Goal: Navigation & Orientation: Understand site structure

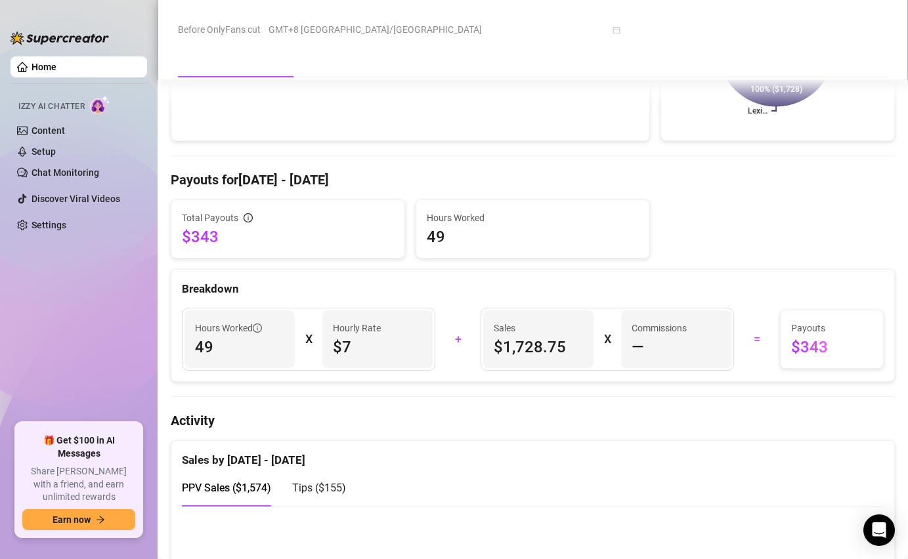
scroll to position [450, 0]
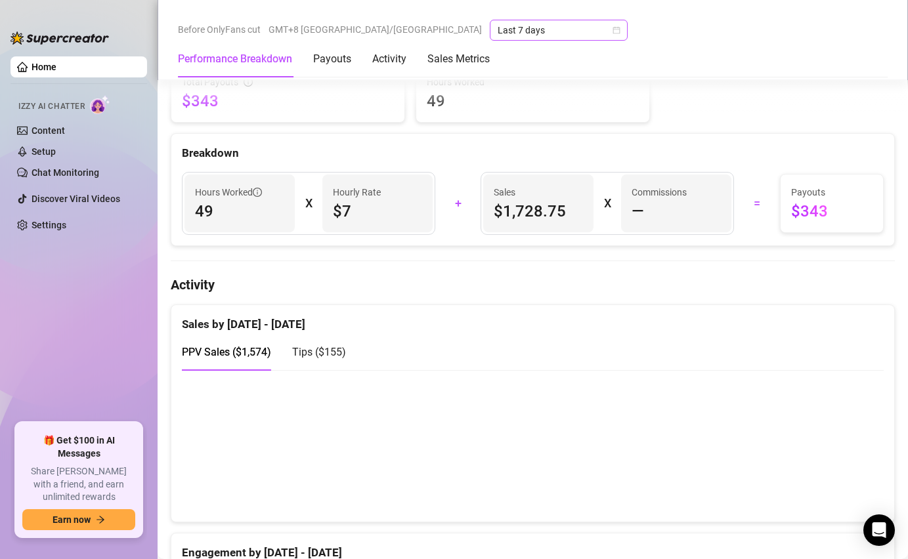
click at [498, 31] on span "Last 7 days" at bounding box center [559, 30] width 122 height 20
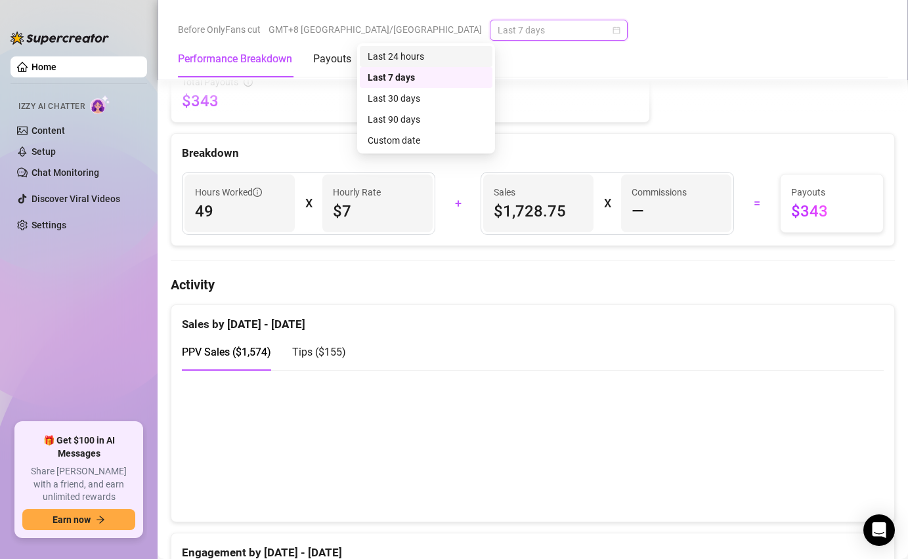
click at [402, 51] on div "Last 24 hours" at bounding box center [426, 56] width 117 height 14
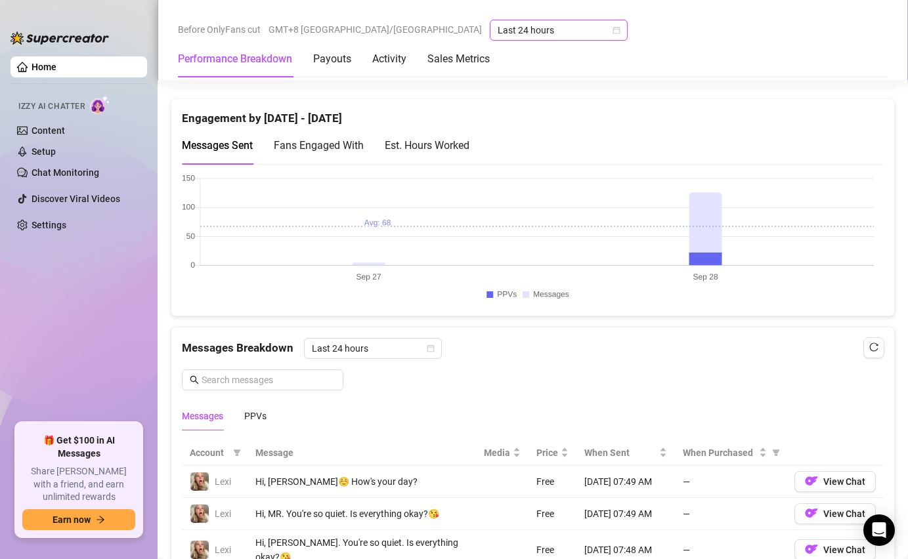
scroll to position [800, 0]
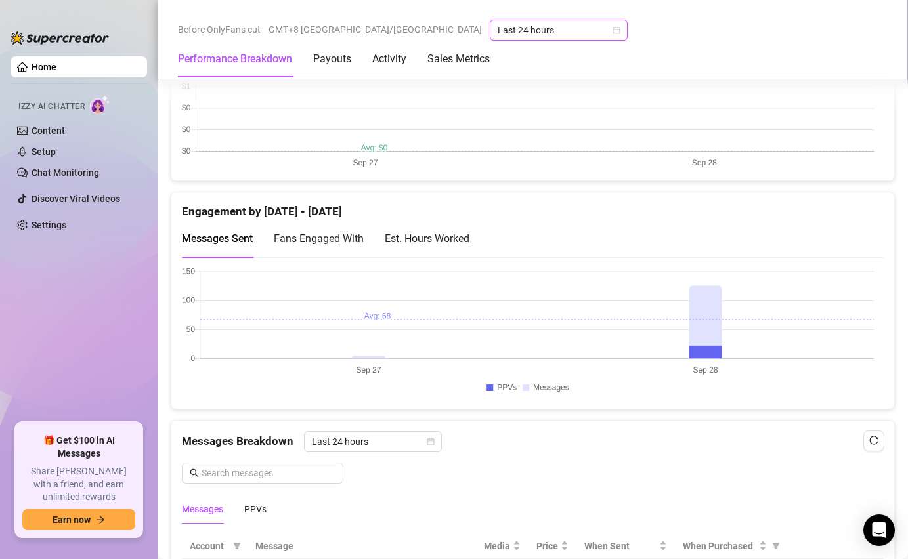
click at [444, 248] on div "Est. Hours Worked" at bounding box center [427, 238] width 85 height 37
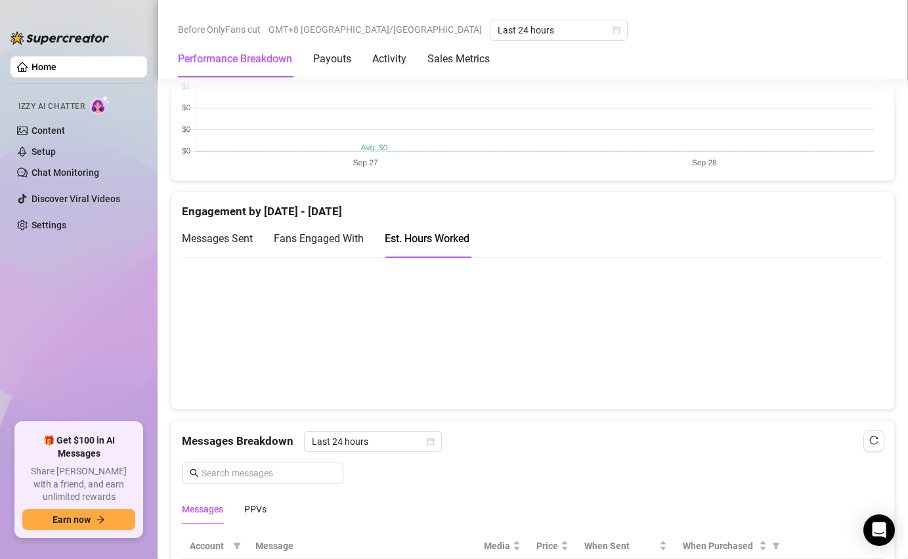
click at [330, 243] on span "Fans Engaged With" at bounding box center [319, 238] width 90 height 12
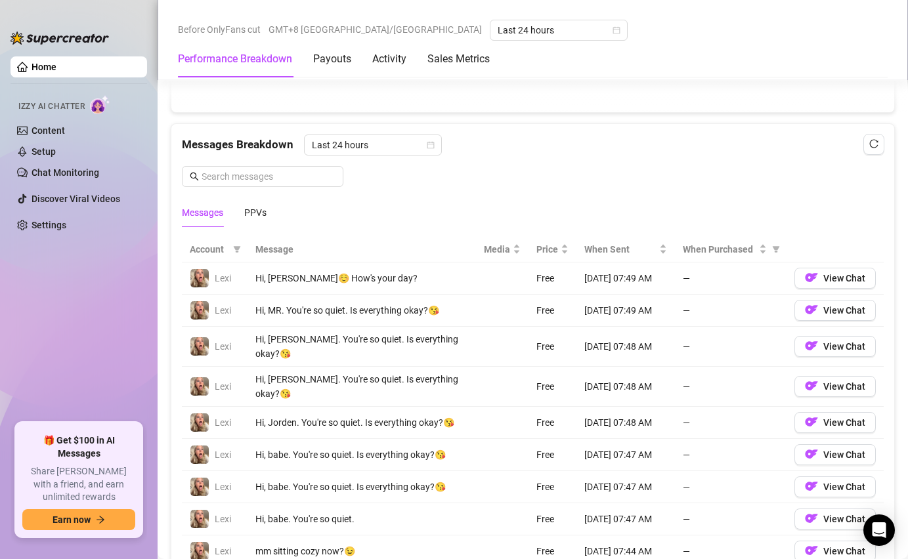
scroll to position [1099, 0]
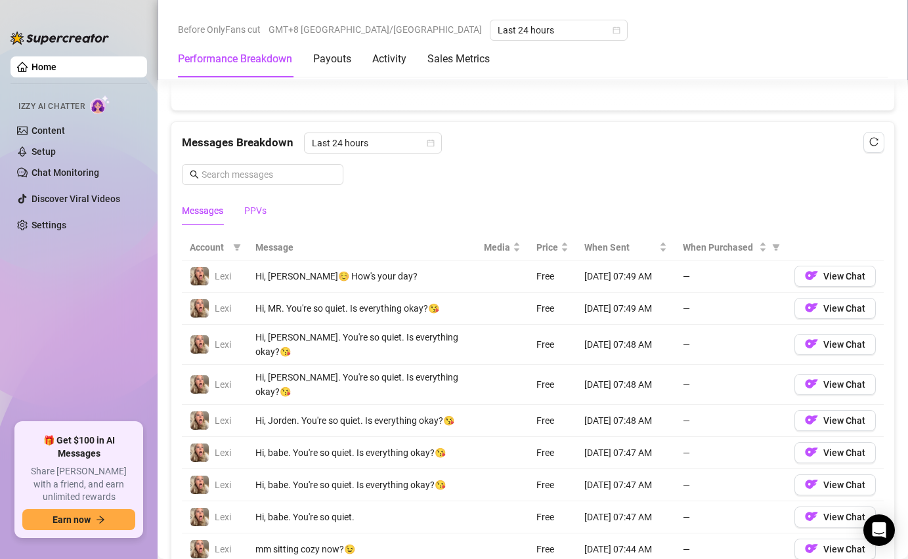
click at [255, 211] on div "PPVs" at bounding box center [255, 211] width 22 height 14
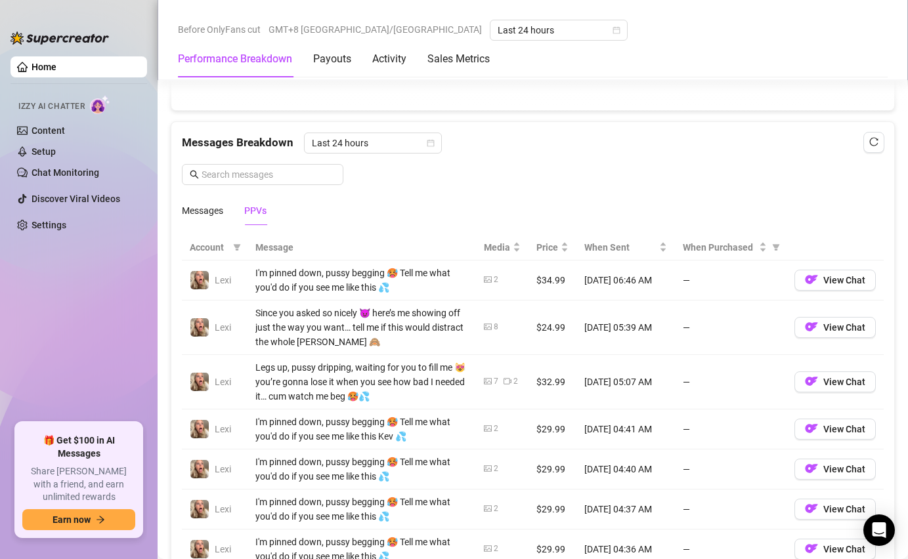
click at [221, 252] on span "Account" at bounding box center [209, 247] width 38 height 14
click at [202, 215] on div "Messages" at bounding box center [202, 211] width 41 height 14
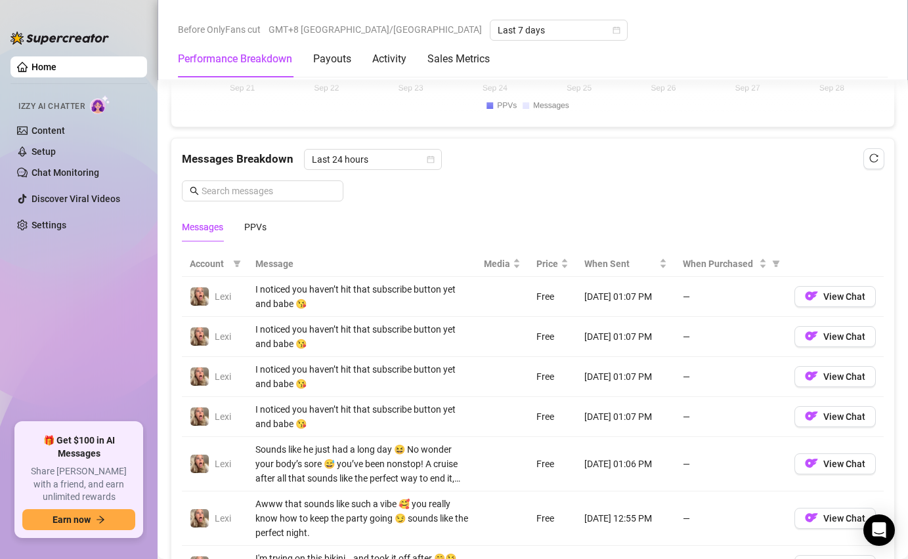
scroll to position [1078, 0]
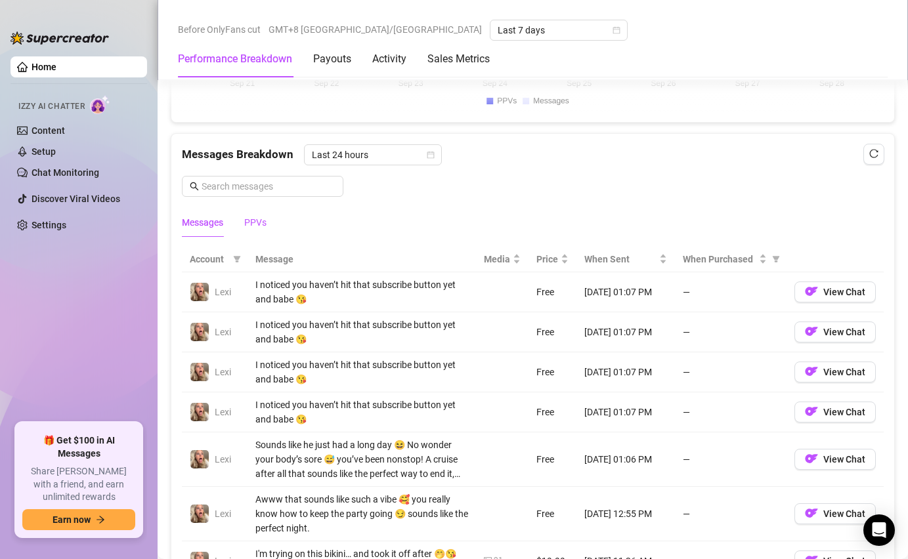
click at [247, 220] on div "PPVs" at bounding box center [255, 222] width 22 height 14
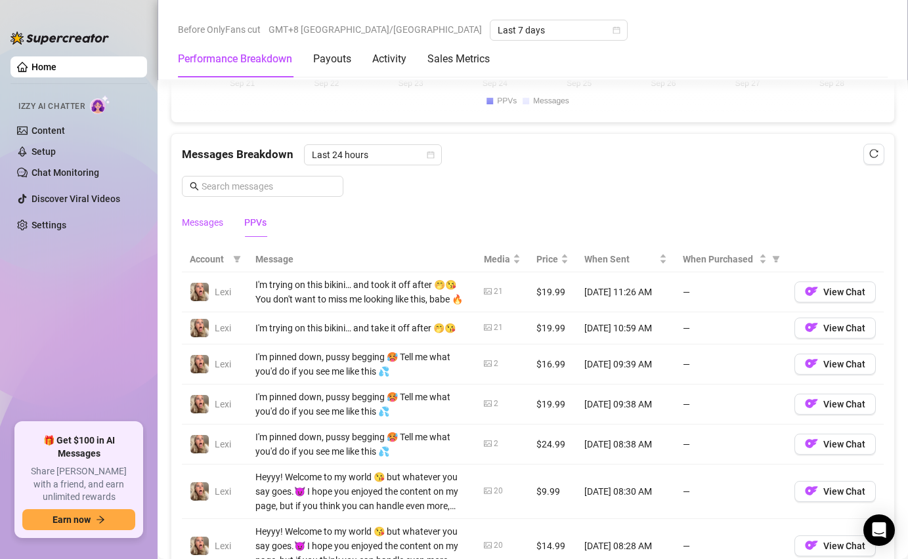
click at [211, 226] on div "Messages" at bounding box center [202, 222] width 41 height 14
